Goal: Browse casually: Explore the website without a specific task or goal

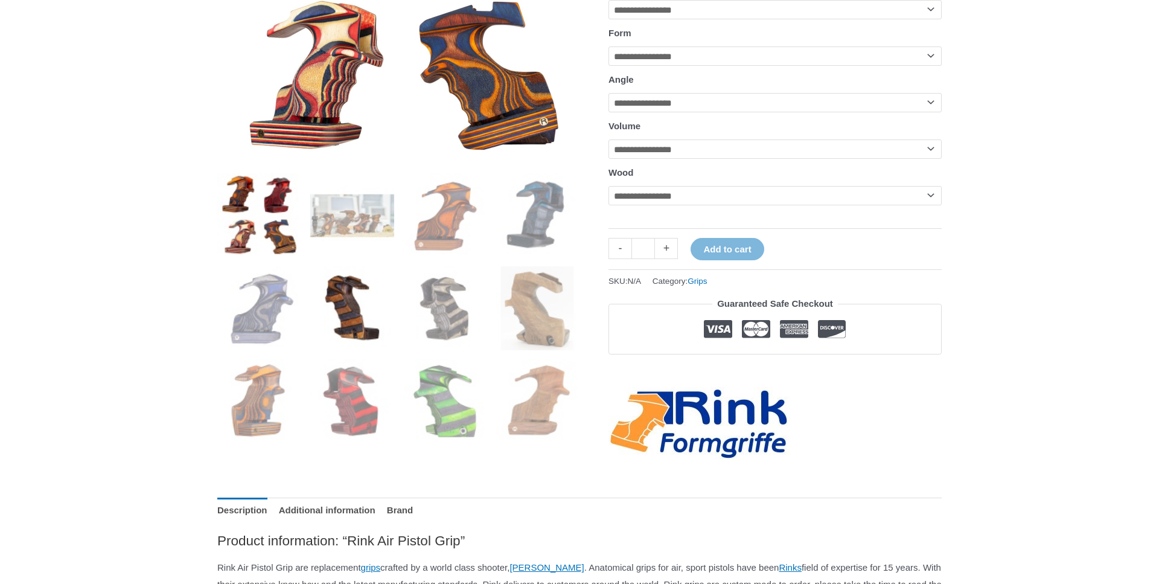
scroll to position [339, 0]
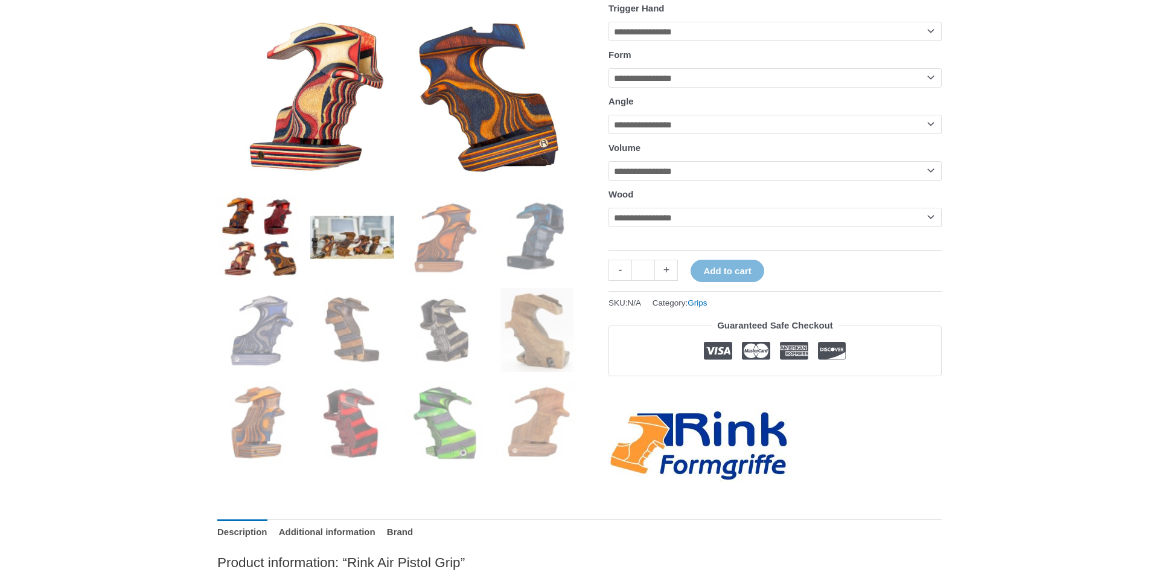
click at [352, 226] on img at bounding box center [352, 237] width 84 height 84
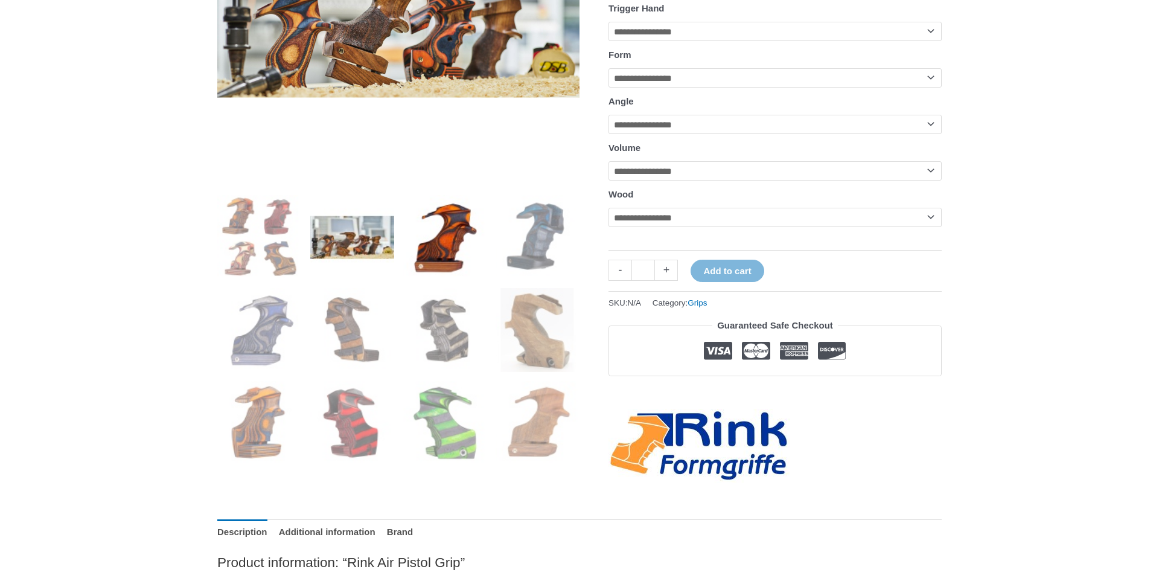
click at [459, 235] on img at bounding box center [445, 237] width 84 height 84
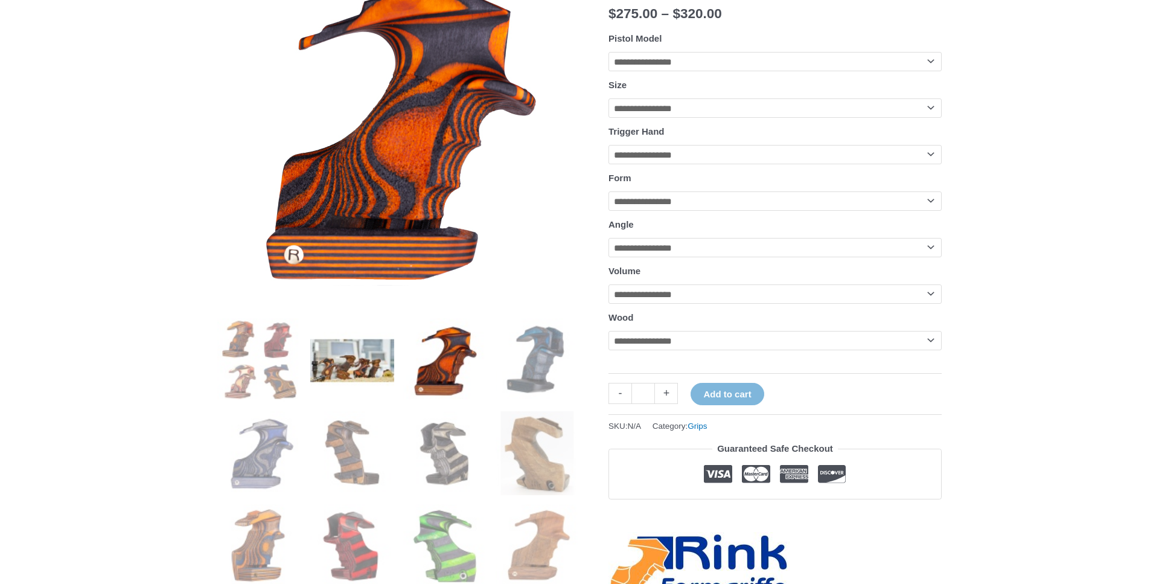
click at [360, 335] on img at bounding box center [352, 360] width 84 height 84
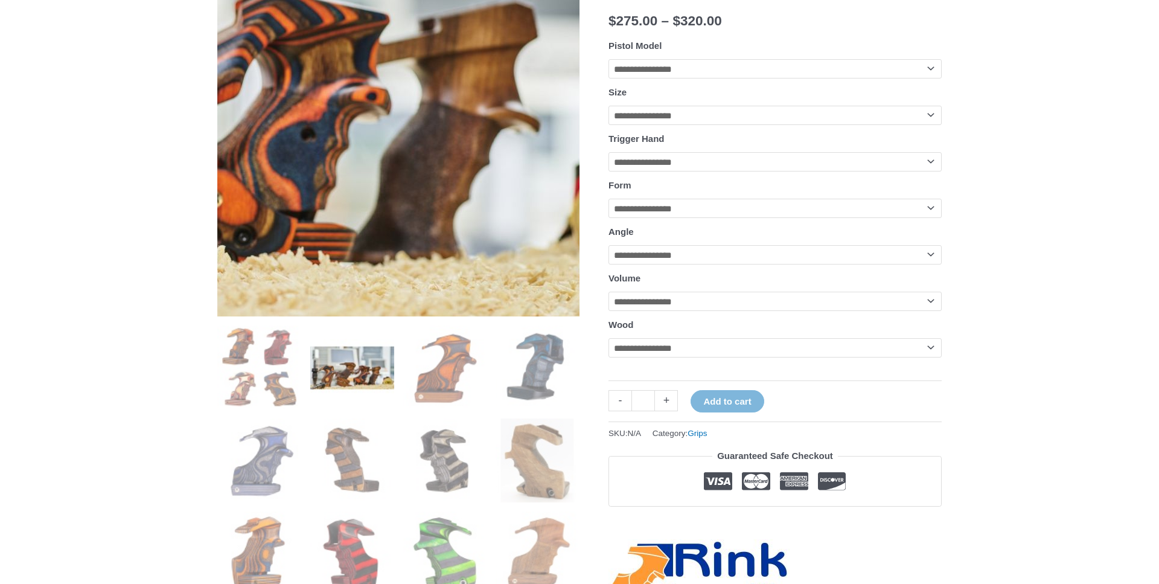
scroll to position [93, 0]
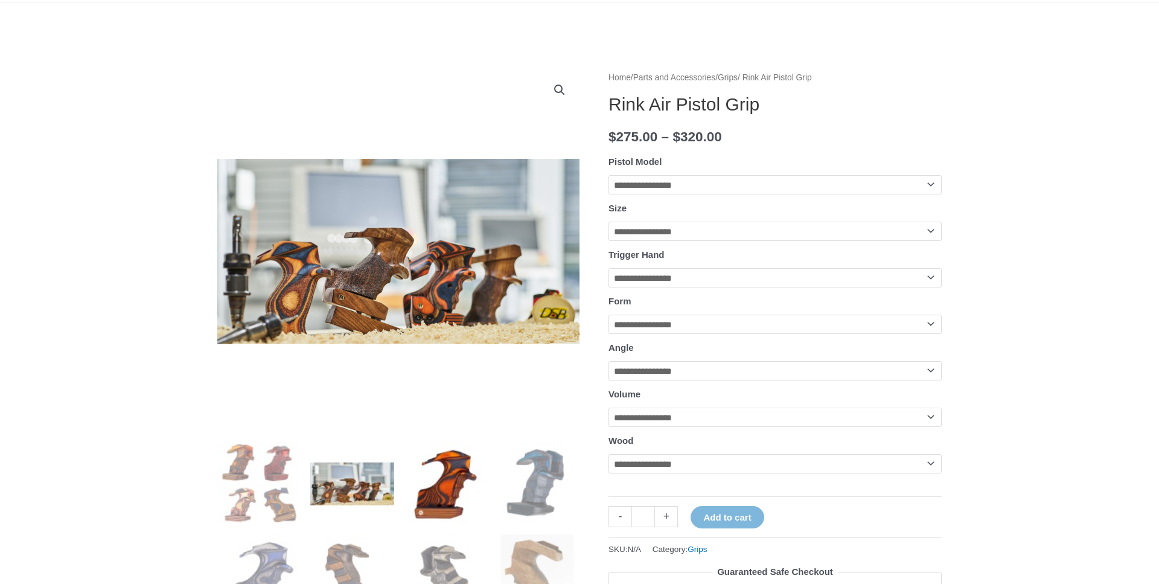
click at [470, 488] on img at bounding box center [445, 483] width 84 height 84
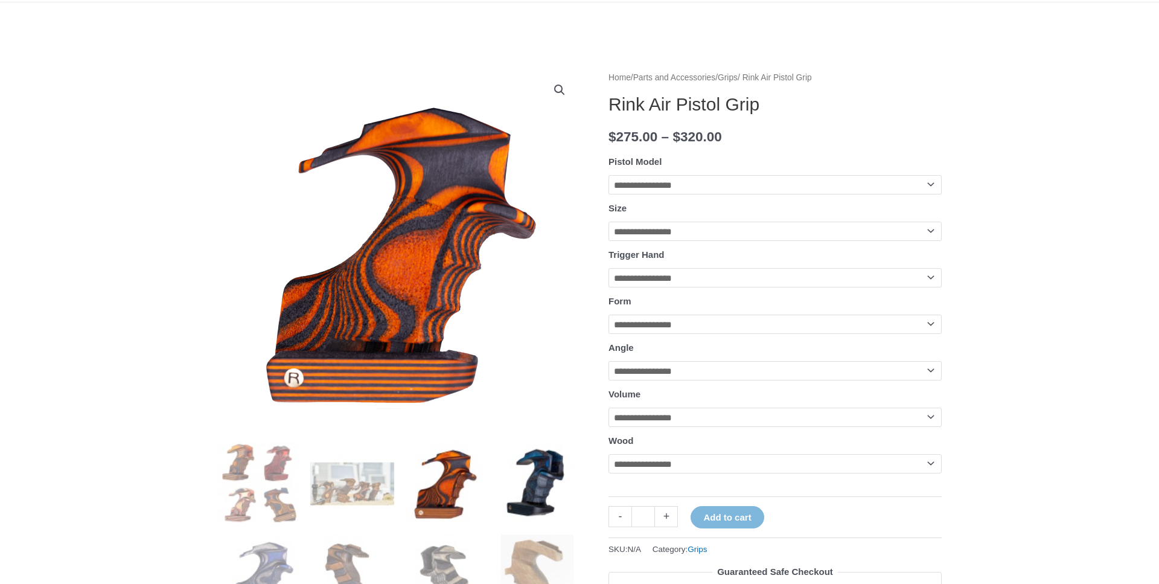
click at [536, 510] on img at bounding box center [538, 483] width 84 height 84
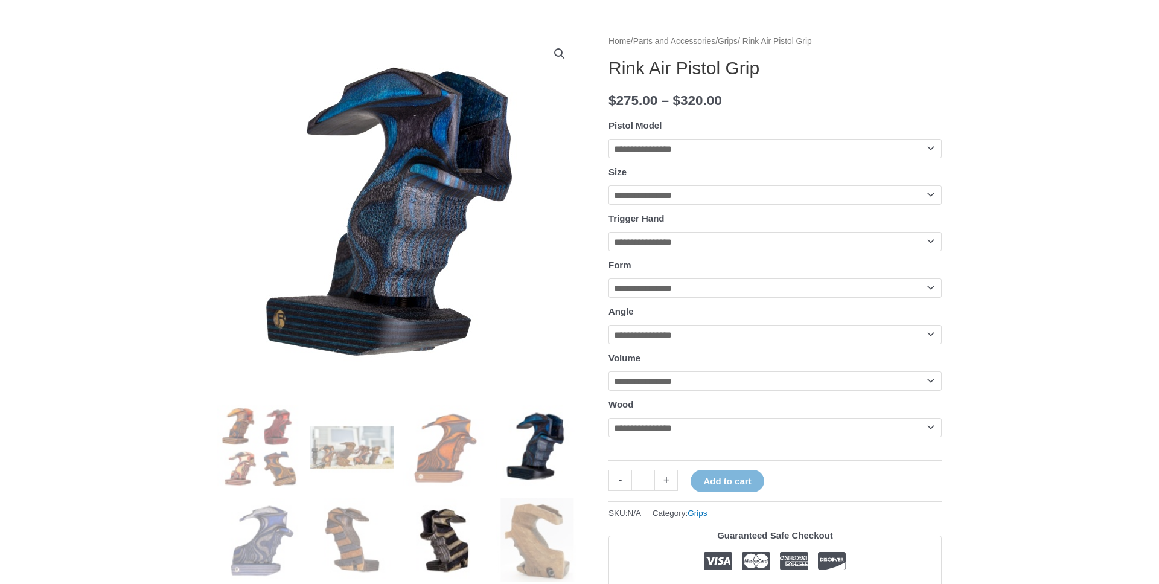
scroll to position [155, 0]
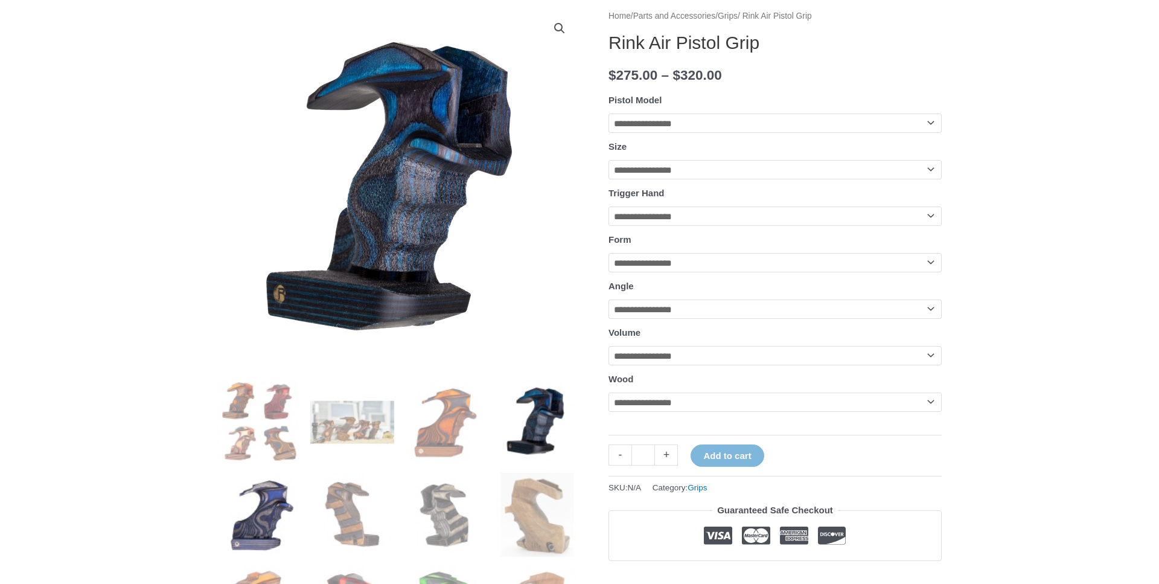
click at [300, 519] on img at bounding box center [259, 515] width 84 height 84
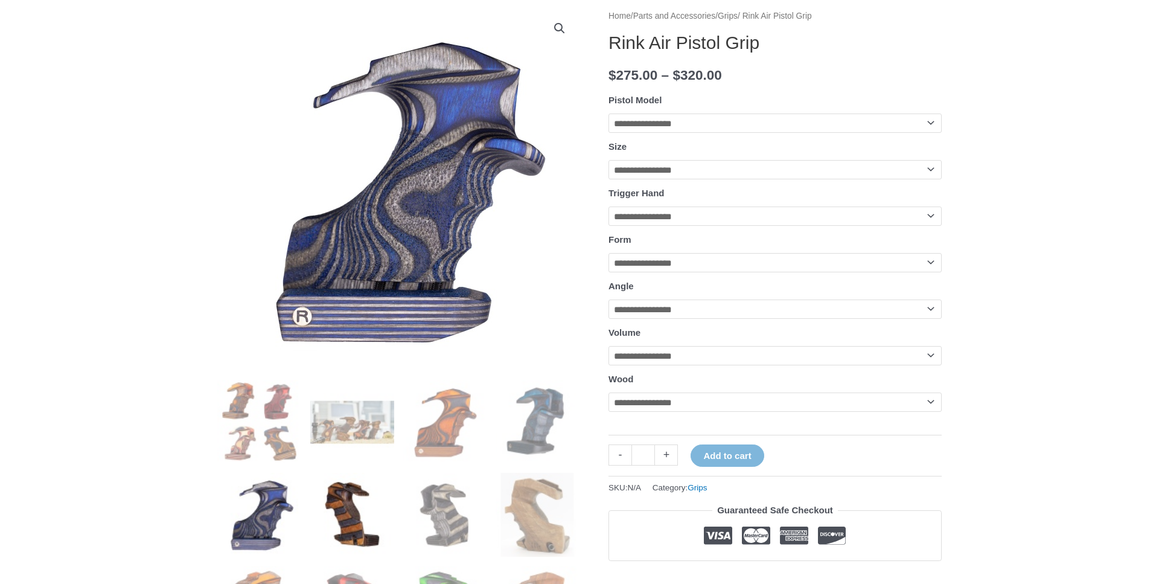
click at [321, 532] on img at bounding box center [352, 515] width 84 height 84
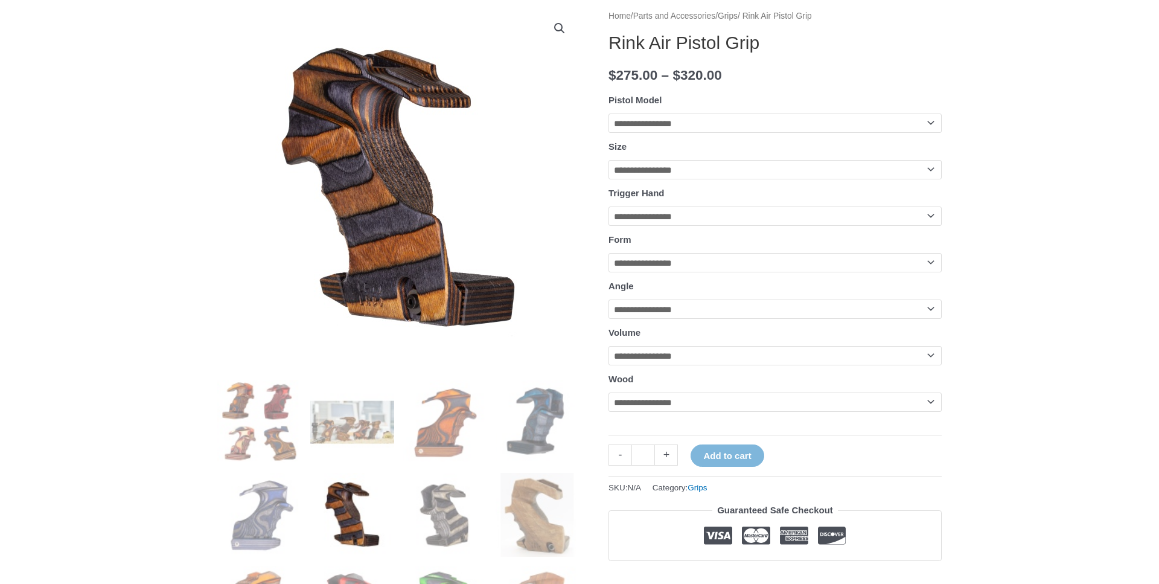
click at [403, 535] on ol at bounding box center [398, 519] width 362 height 278
click at [439, 519] on img at bounding box center [445, 515] width 84 height 84
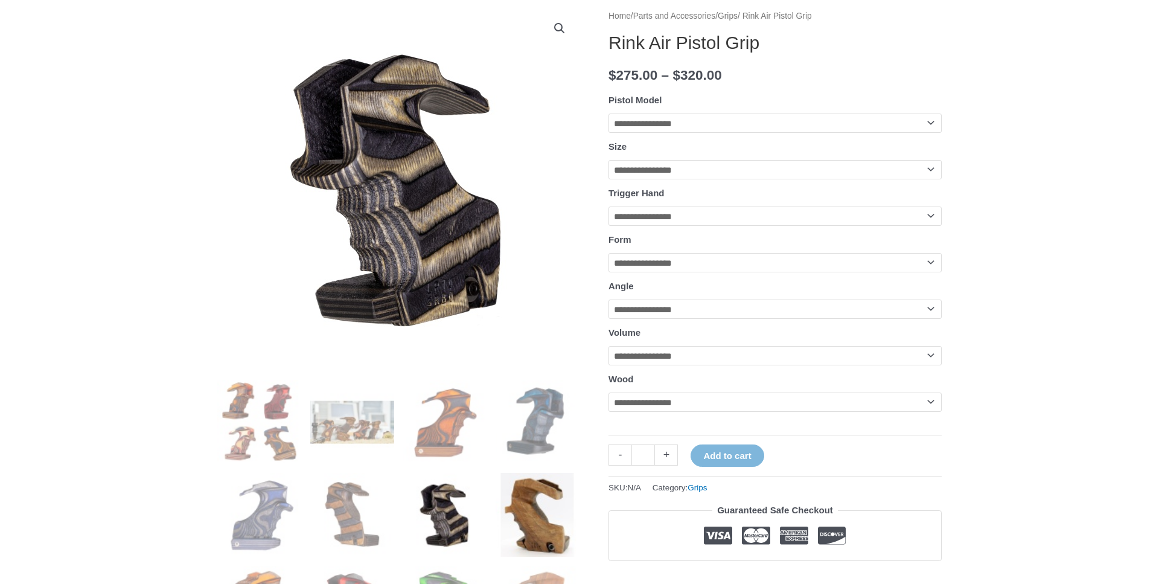
click at [519, 505] on img at bounding box center [538, 515] width 84 height 84
